Goal: Check status: Check status

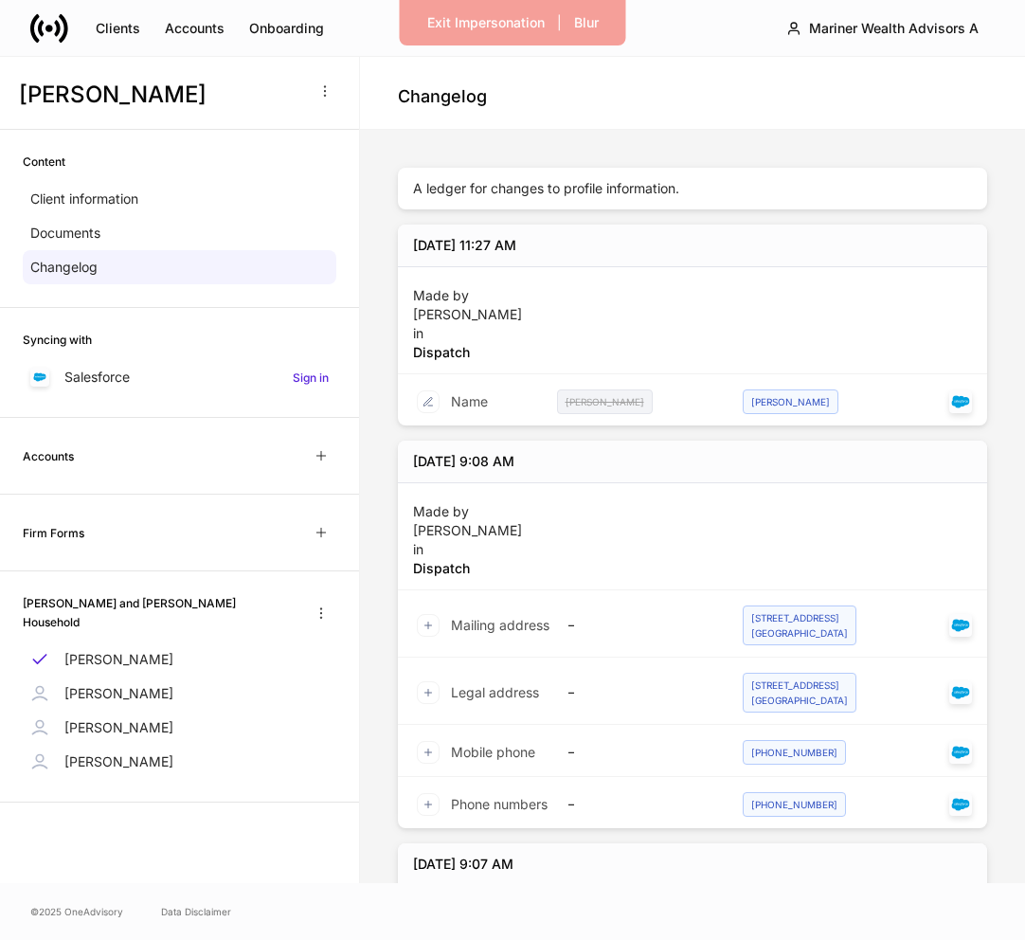
scroll to position [966, 0]
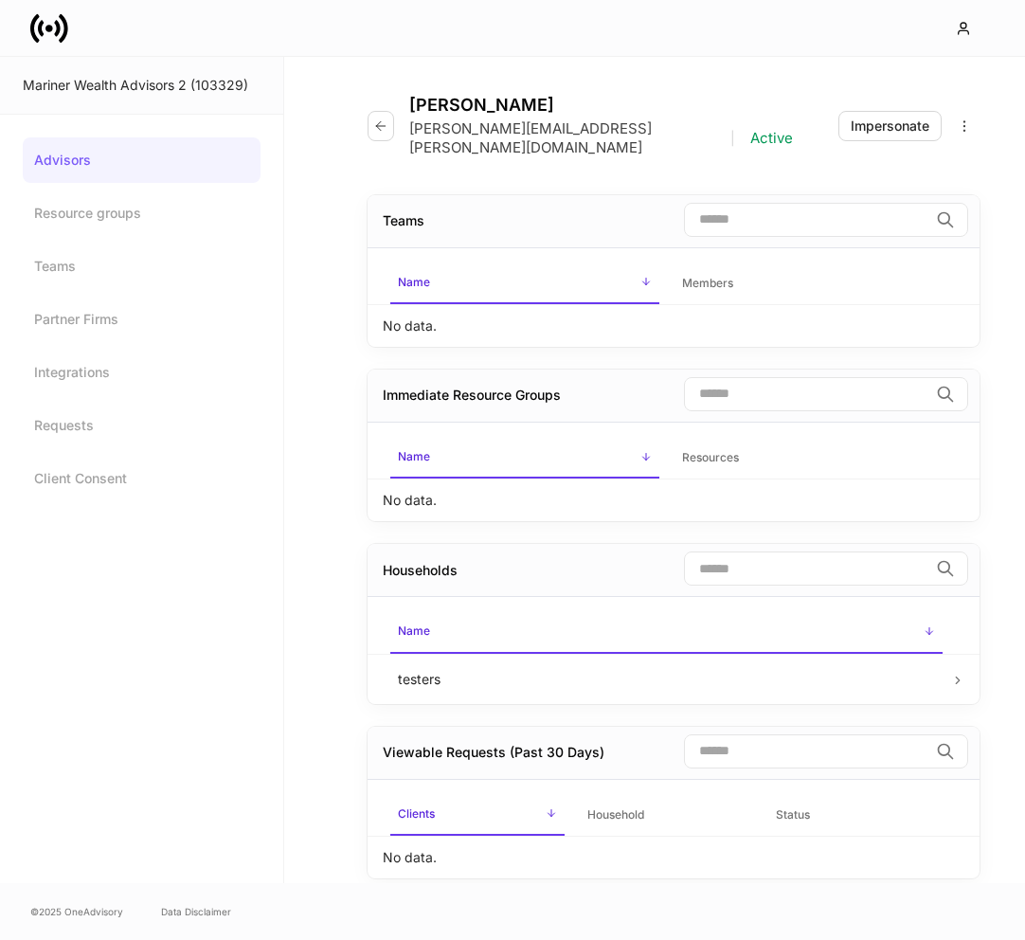
scroll to position [22, 0]
